Goal: Find specific page/section: Find specific page/section

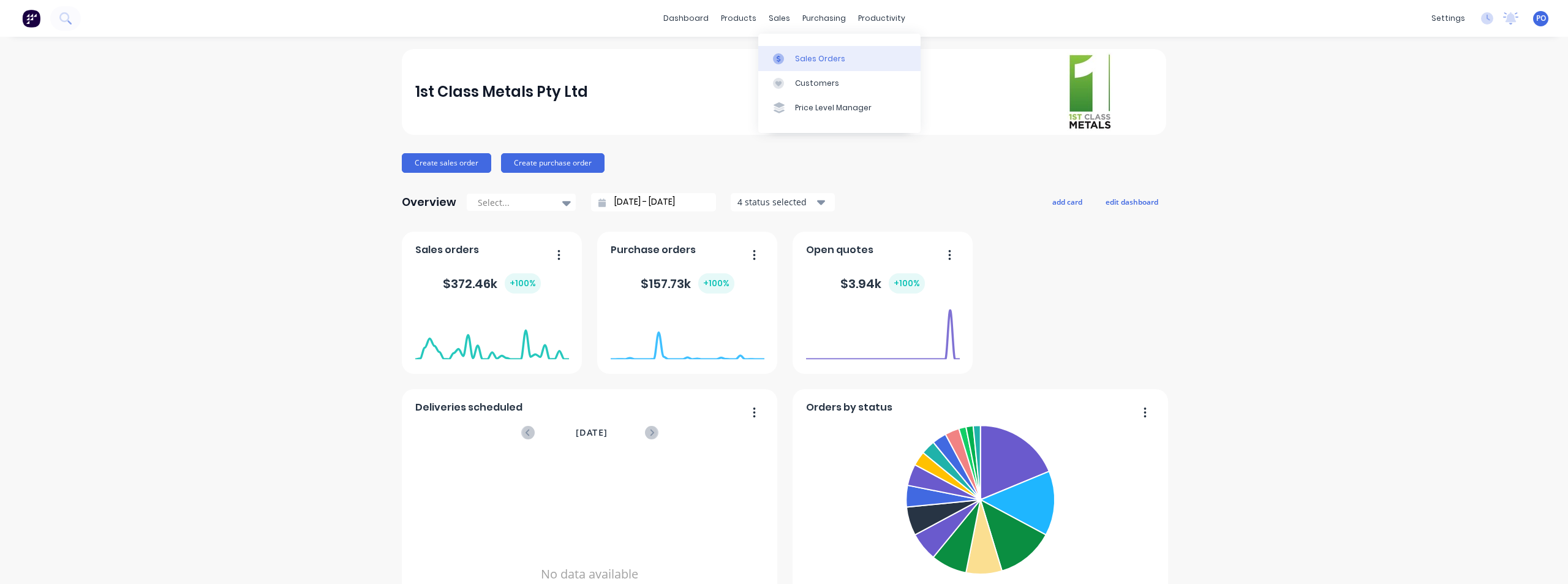
click at [806, 61] on div "Sales Orders" at bounding box center [820, 59] width 50 height 11
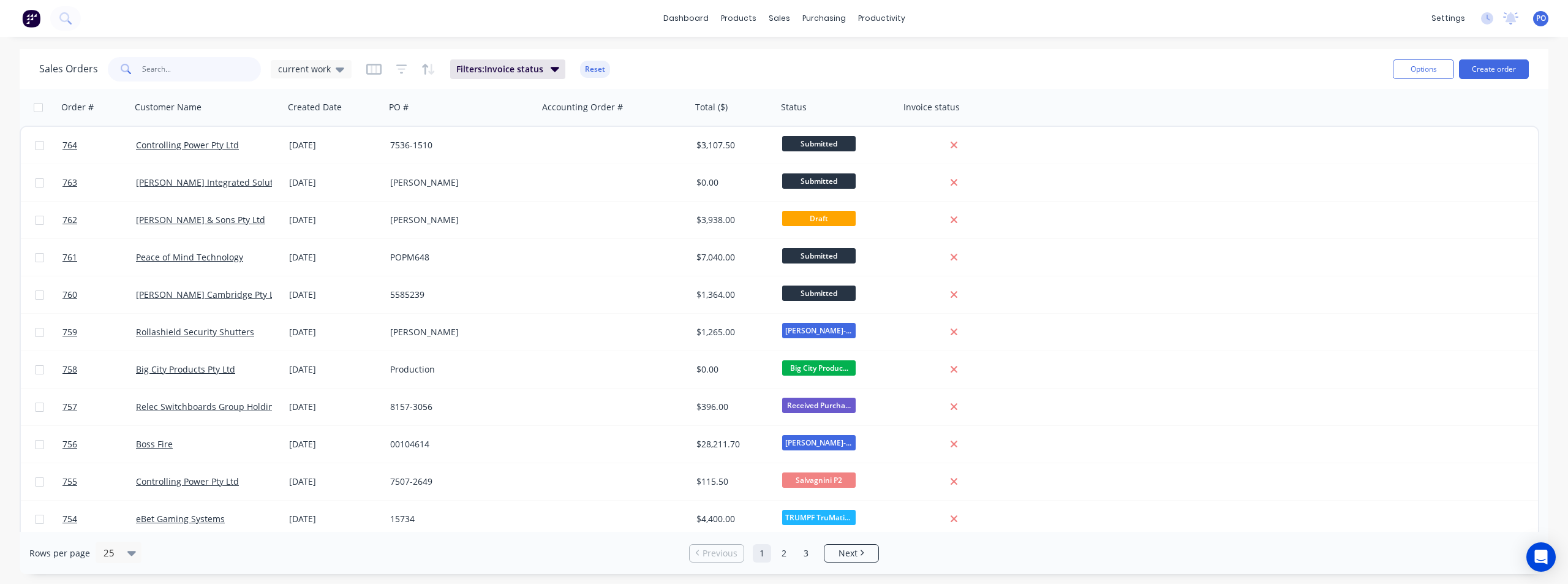
click at [142, 69] on input "text" at bounding box center [202, 69] width 120 height 25
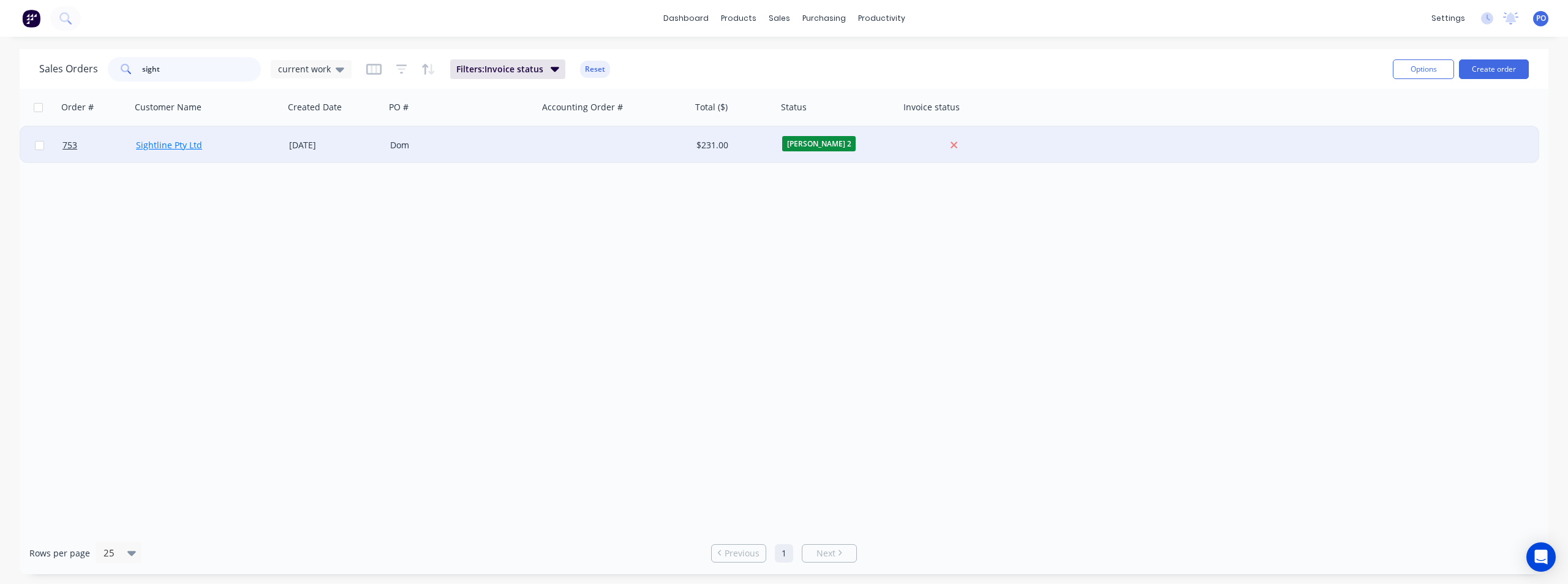
type input "sight"
click at [152, 146] on link "Sightline Pty Ltd" at bounding box center [169, 145] width 66 height 12
